Goal: Task Accomplishment & Management: Use online tool/utility

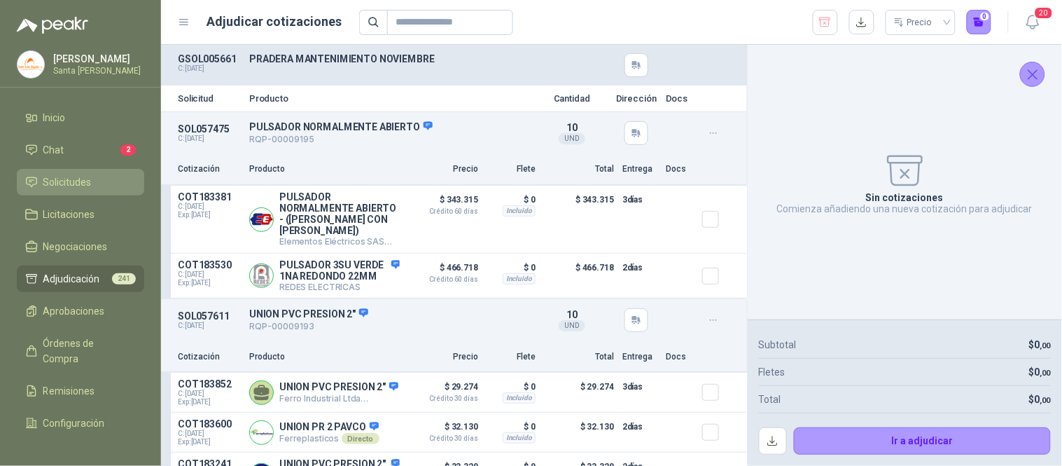
click at [71, 186] on span "Solicitudes" at bounding box center [67, 181] width 48 height 15
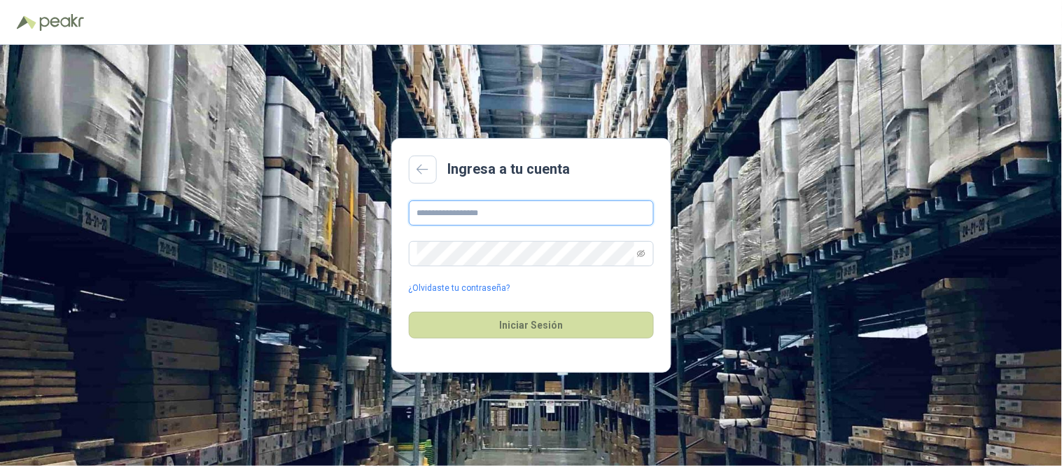
type input "**********"
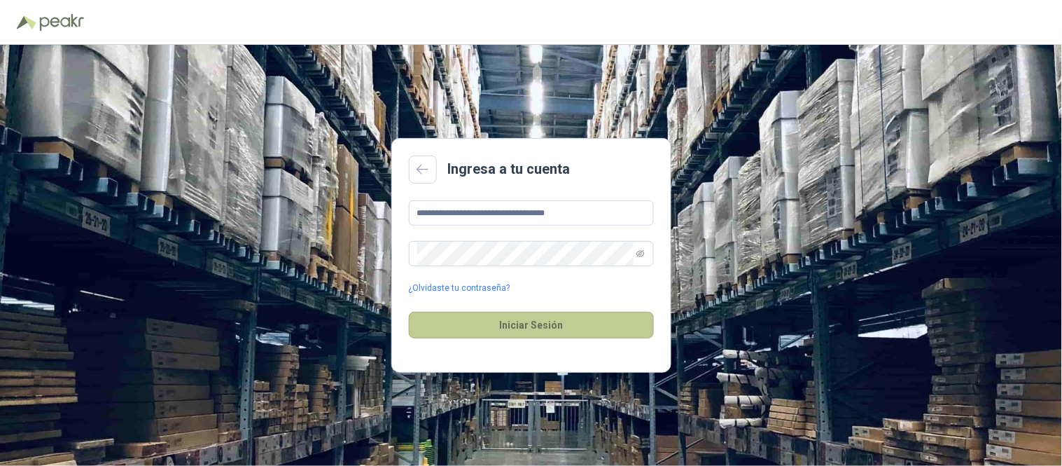
click at [538, 334] on button "Iniciar Sesión" at bounding box center [531, 325] width 245 height 27
